Goal: Find specific page/section: Find specific page/section

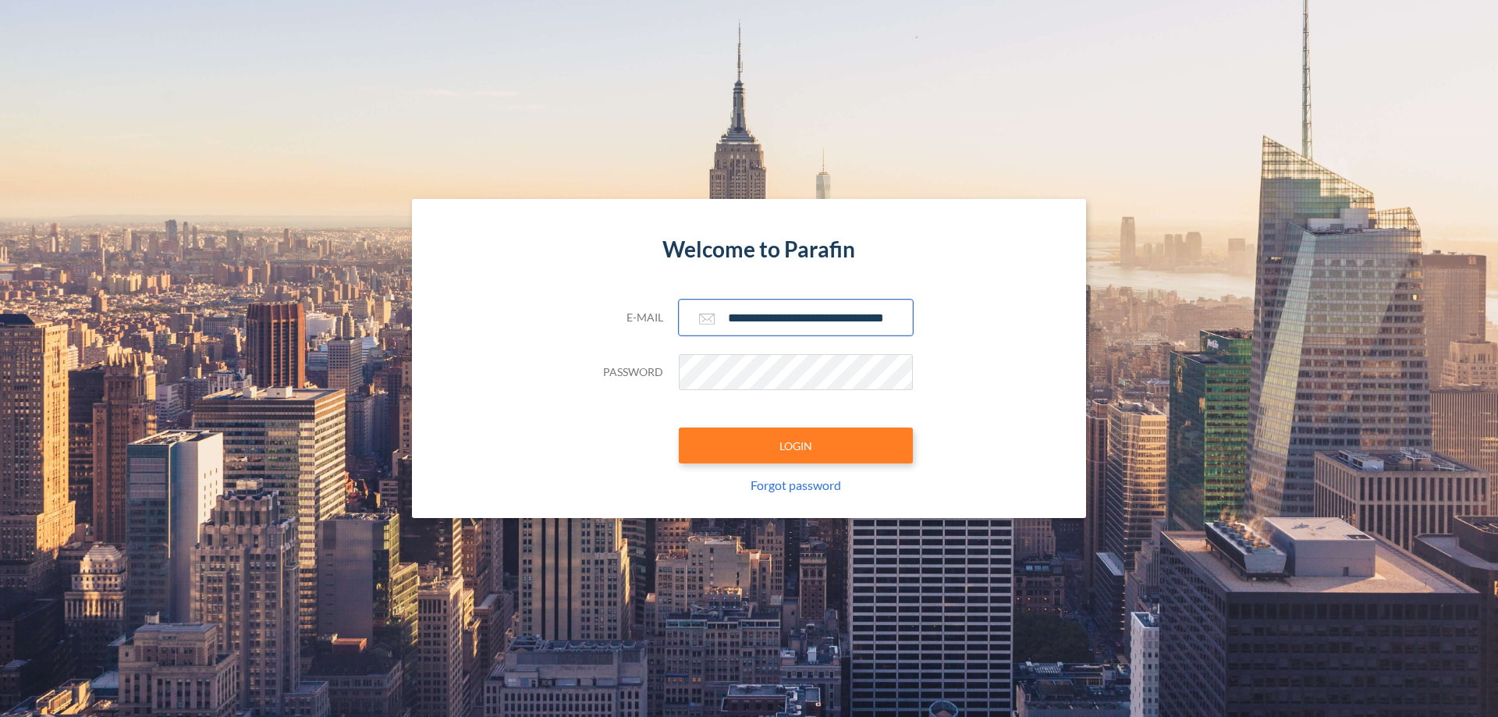
type input "**********"
click at [796, 445] on button "LOGIN" at bounding box center [796, 445] width 234 height 36
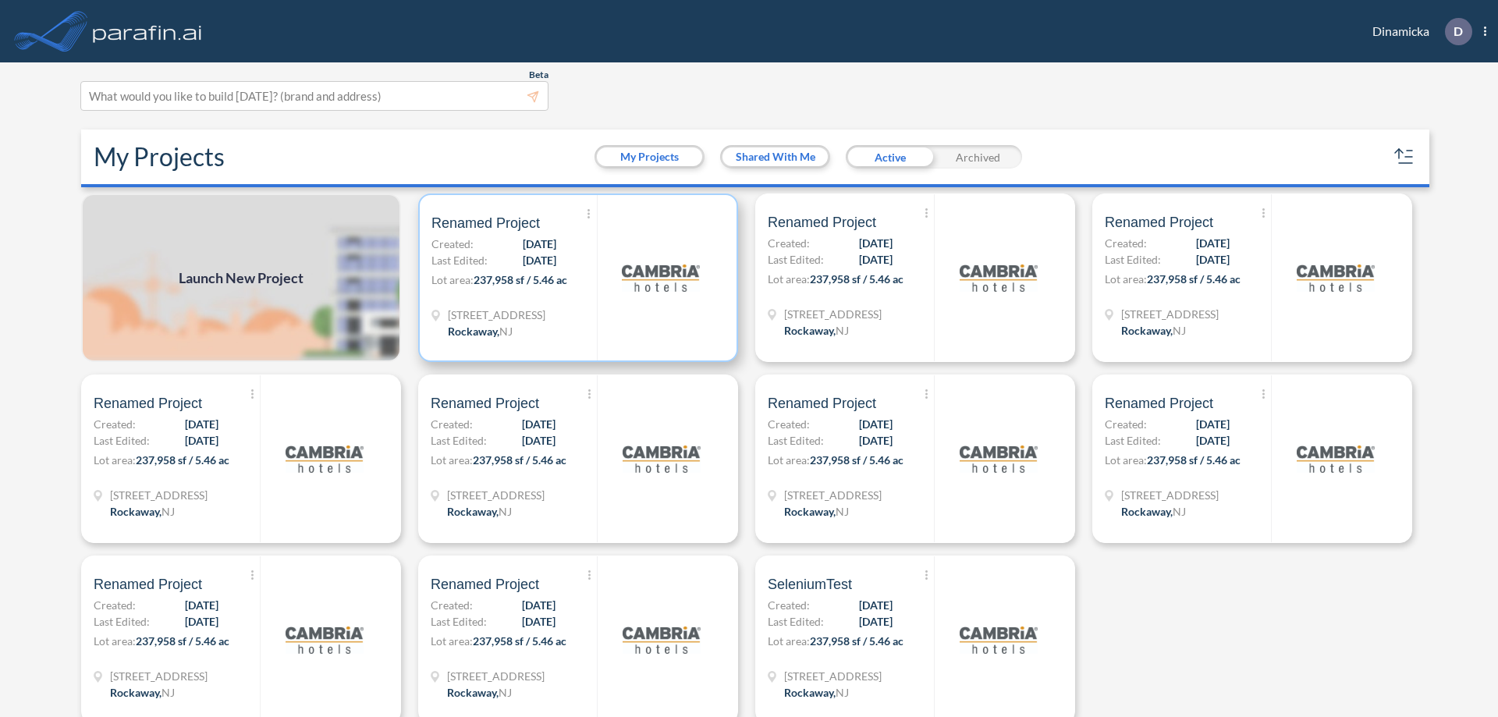
scroll to position [4, 0]
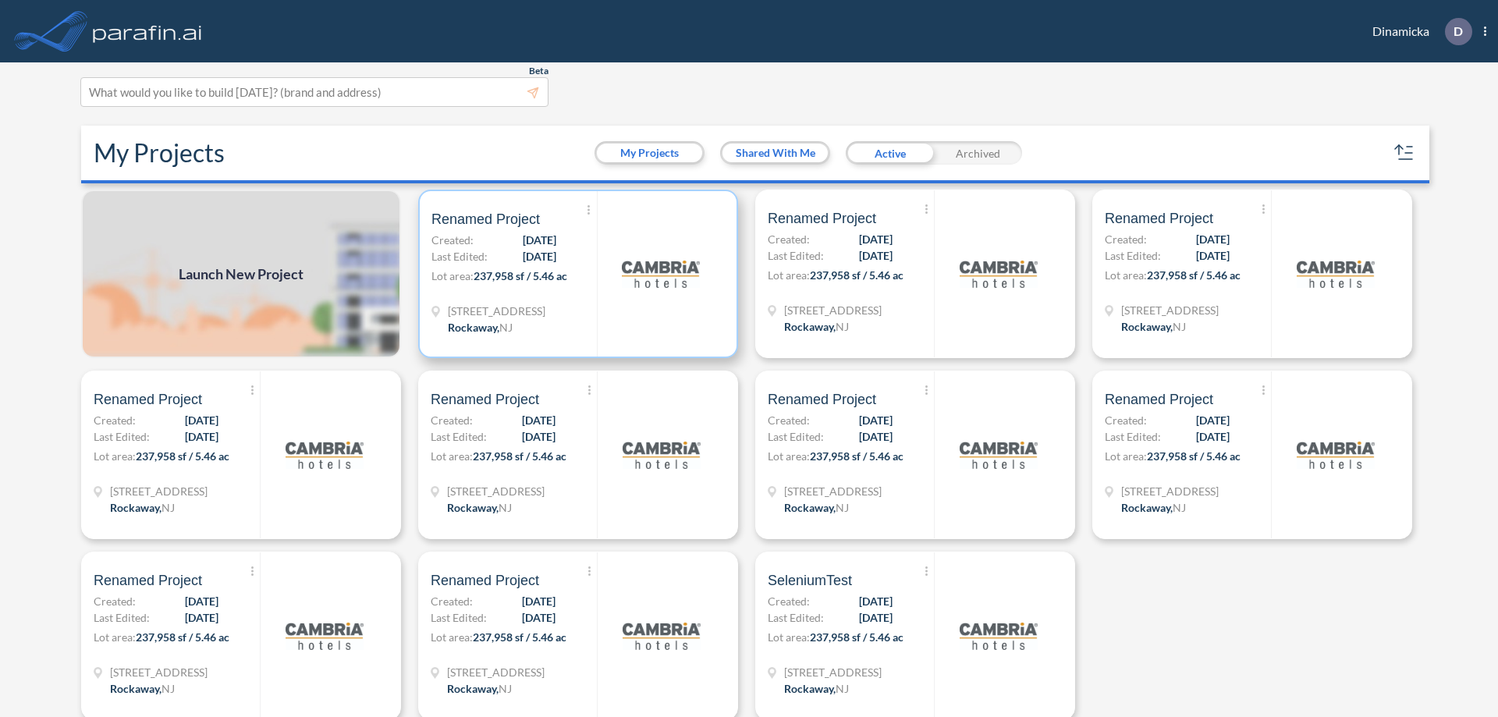
click at [575, 274] on p "Lot area: 237,958 sf / 5.46 ac" at bounding box center [513, 279] width 165 height 23
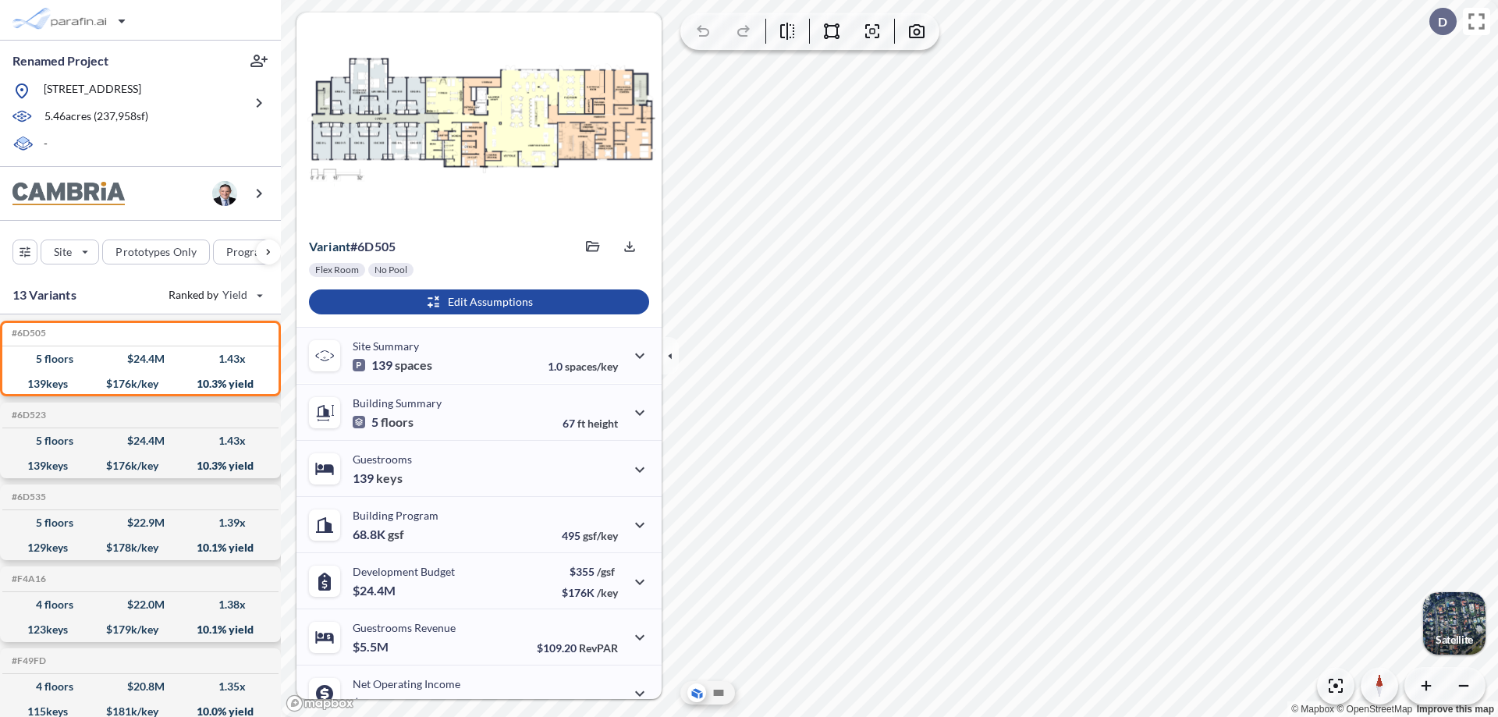
scroll to position [79, 0]
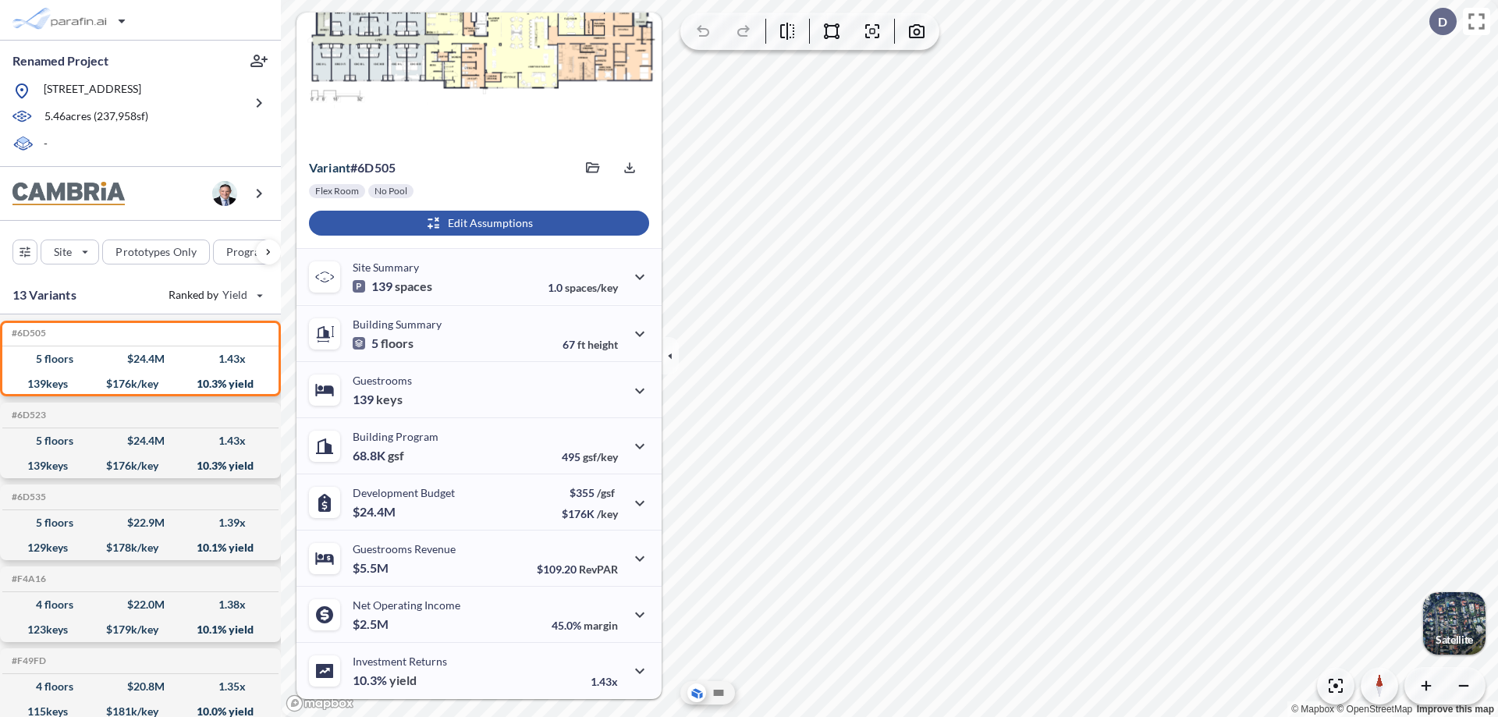
click at [477, 223] on div "button" at bounding box center [479, 223] width 340 height 25
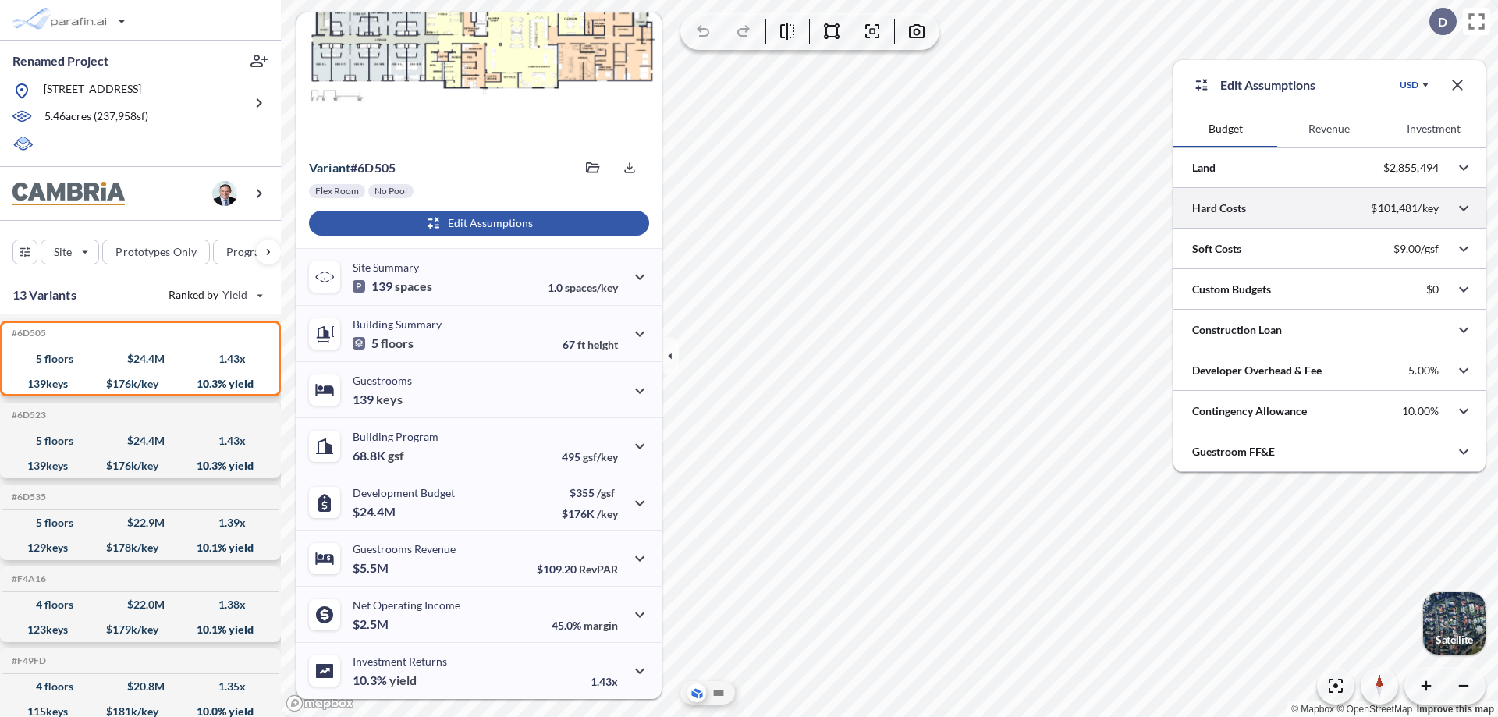
click at [1329, 208] on div at bounding box center [1329, 208] width 312 height 40
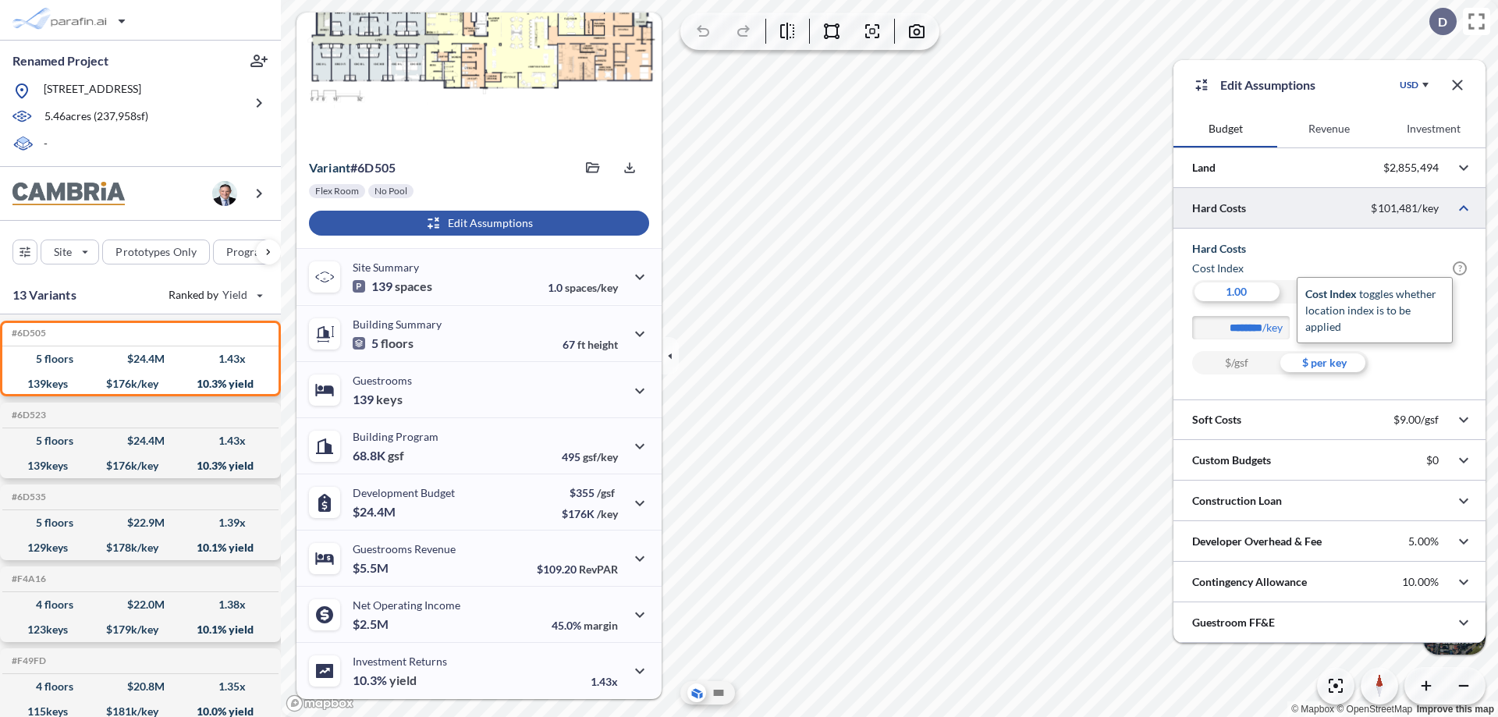
click at [1460, 268] on span "?" at bounding box center [1460, 268] width 14 height 14
